Goal: Information Seeking & Learning: Learn about a topic

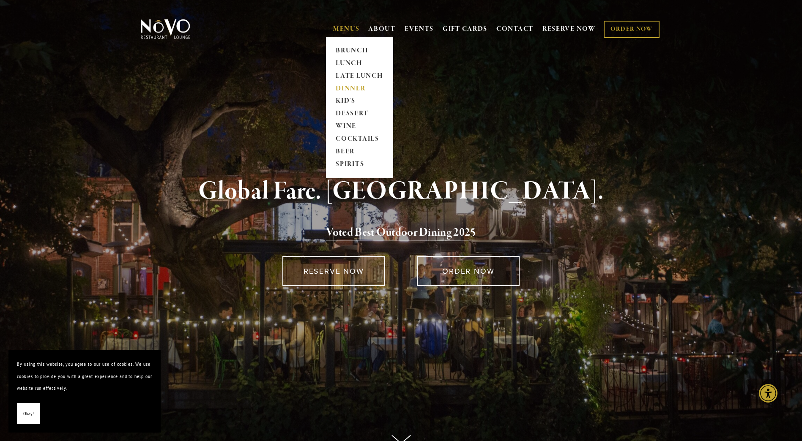
click at [349, 84] on link "DINNER" at bounding box center [359, 88] width 53 height 13
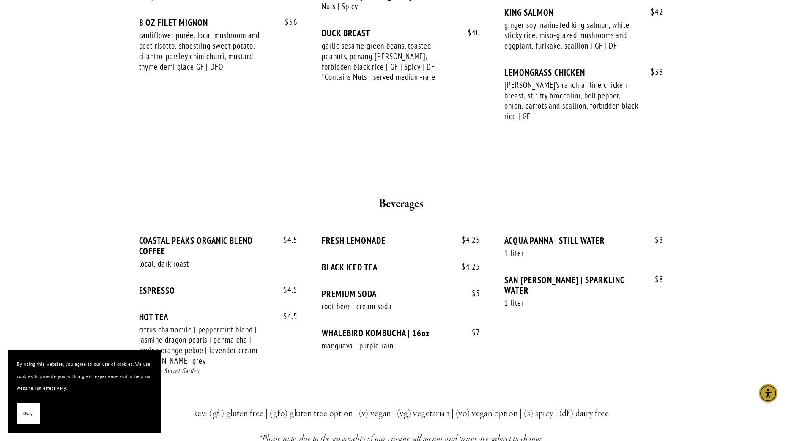
scroll to position [1606, 0]
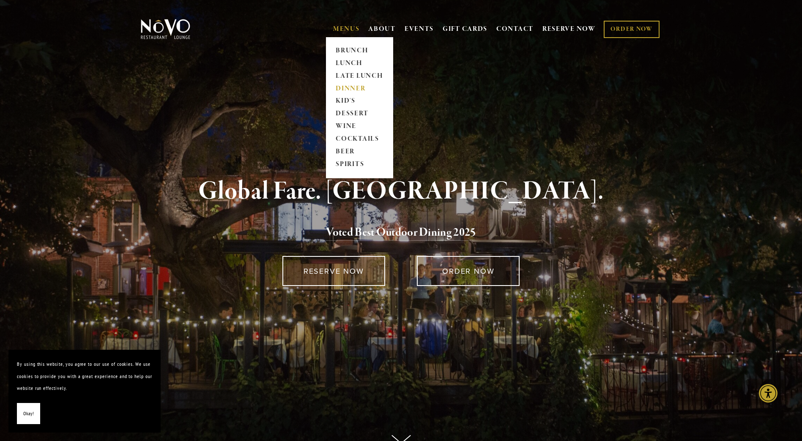
click at [345, 83] on link "DINNER" at bounding box center [359, 88] width 53 height 13
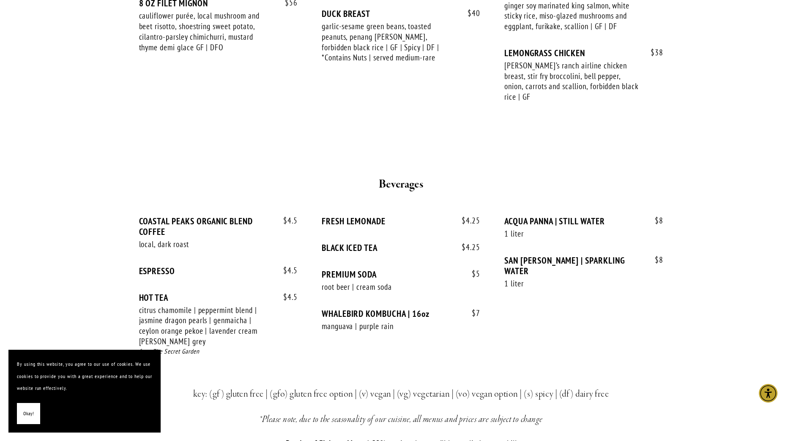
scroll to position [1564, 0]
